Goal: Obtain resource: Obtain resource

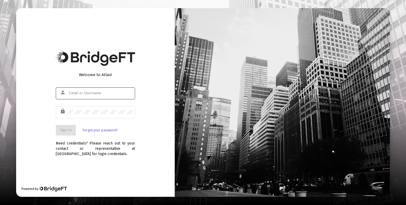
click at [98, 97] on div at bounding box center [100, 93] width 63 height 13
click at [81, 95] on input "text" at bounding box center [100, 93] width 63 height 4
type input "[PERSON_NAME][EMAIL_ADDRESS][DOMAIN_NAME]"
click at [69, 129] on span "Sign In" at bounding box center [66, 130] width 12 height 4
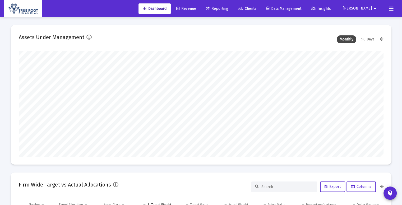
type input "[DATE]"
click at [196, 13] on link "Revenue" at bounding box center [186, 8] width 28 height 11
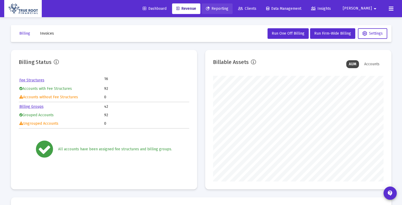
click at [233, 8] on link "Reporting" at bounding box center [217, 8] width 31 height 11
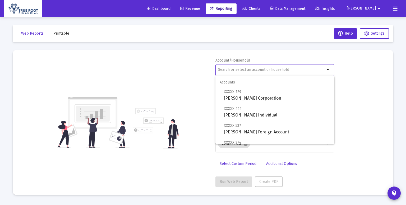
click at [252, 71] on input "text" at bounding box center [271, 70] width 107 height 4
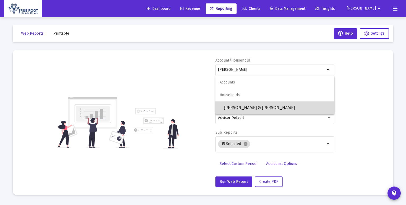
click at [253, 104] on span "[PERSON_NAME] & [PERSON_NAME]" at bounding box center [277, 108] width 106 height 13
type input "[PERSON_NAME] & [PERSON_NAME]"
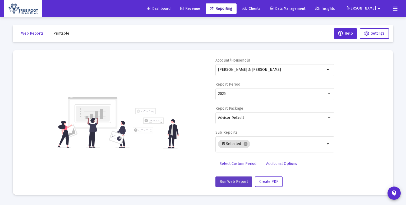
click at [239, 181] on span "Run Web Report" at bounding box center [234, 182] width 28 height 4
select select "View all"
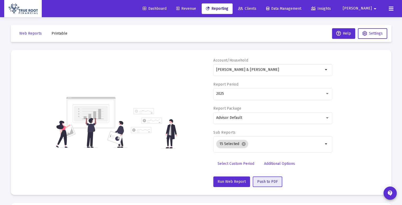
click at [267, 181] on span "Push to PDF" at bounding box center [267, 182] width 21 height 4
click at [59, 37] on button "Printable" at bounding box center [59, 33] width 24 height 11
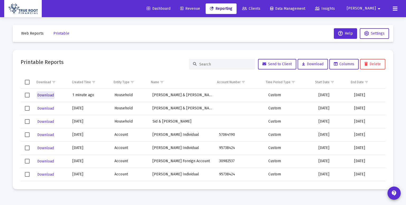
click at [52, 94] on span "Download" at bounding box center [45, 95] width 17 height 4
